Goal: Information Seeking & Learning: Learn about a topic

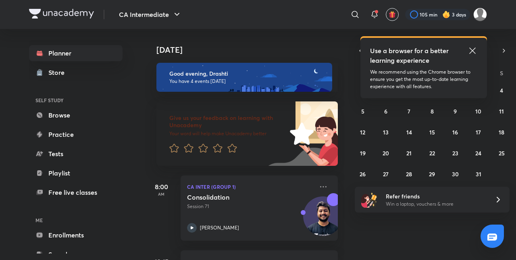
click at [472, 52] on icon at bounding box center [473, 51] width 10 height 10
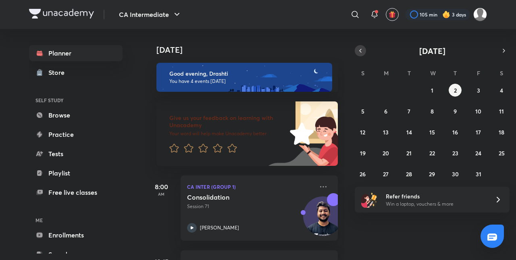
click at [361, 50] on icon "button" at bounding box center [360, 50] width 6 height 7
click at [425, 152] on div "31 1 2 3 4 5 6 7 8 9 10 11 12 13 14 15 16 17 18 19 20 21 22 23 24 25 26 27 28 2…" at bounding box center [432, 132] width 155 height 97
click at [427, 153] on button "24" at bounding box center [432, 153] width 13 height 13
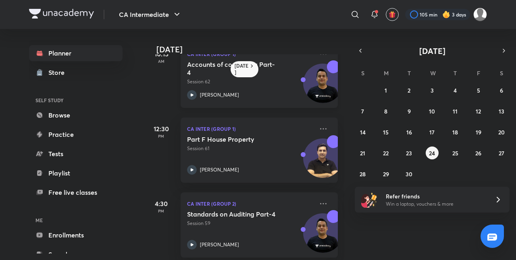
scroll to position [107, 0]
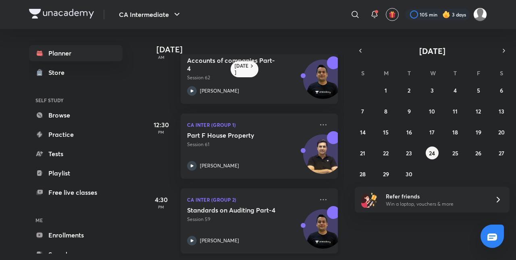
click at [257, 221] on div "Standards on Auditing Part-4 Session 59 [PERSON_NAME]" at bounding box center [250, 226] width 127 height 40
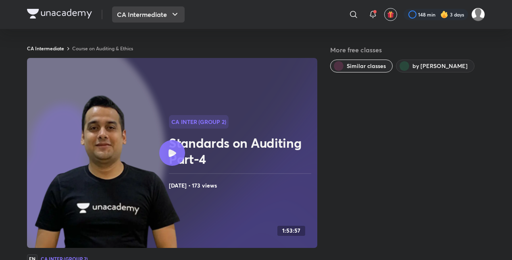
click at [156, 15] on button "CA Intermediate" at bounding box center [148, 14] width 73 height 16
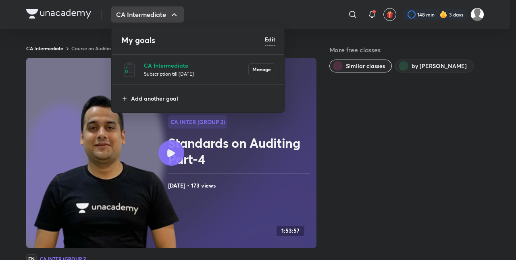
click at [156, 15] on div at bounding box center [258, 130] width 516 height 260
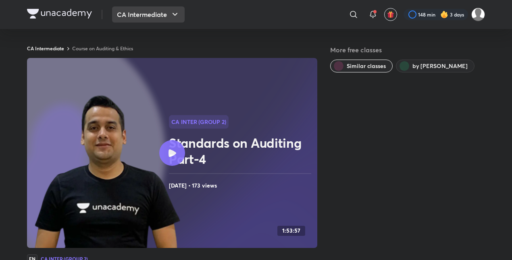
click at [156, 15] on button "CA Intermediate" at bounding box center [148, 14] width 73 height 16
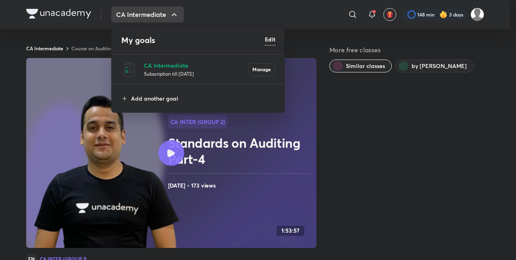
click at [340, 79] on div at bounding box center [258, 130] width 516 height 260
